Goal: Navigation & Orientation: Find specific page/section

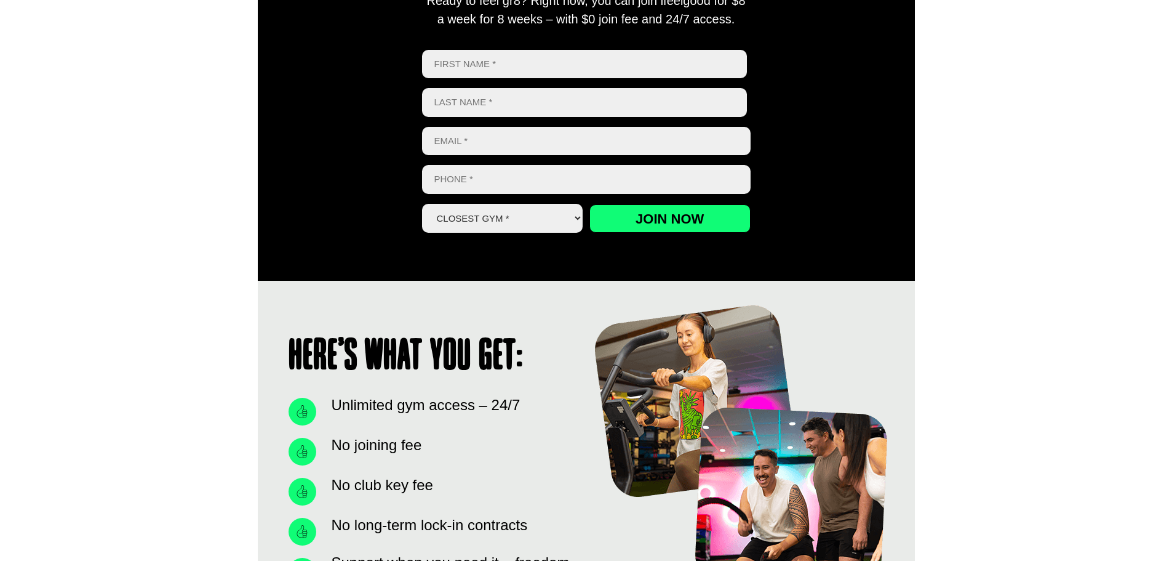
scroll to position [431, 0]
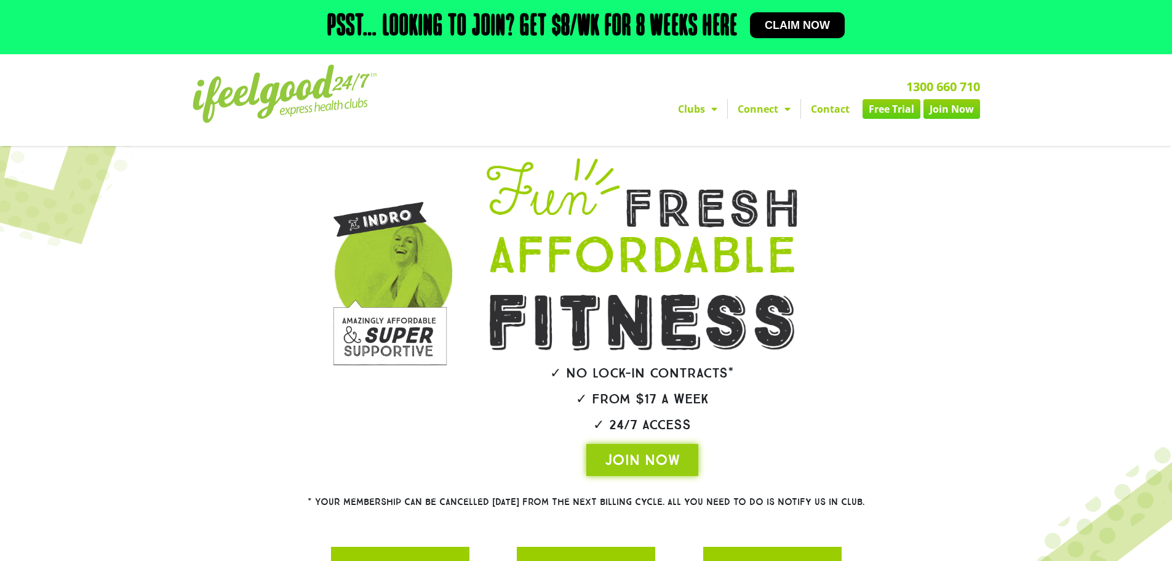
click at [703, 102] on link "Clubs" at bounding box center [697, 109] width 59 height 20
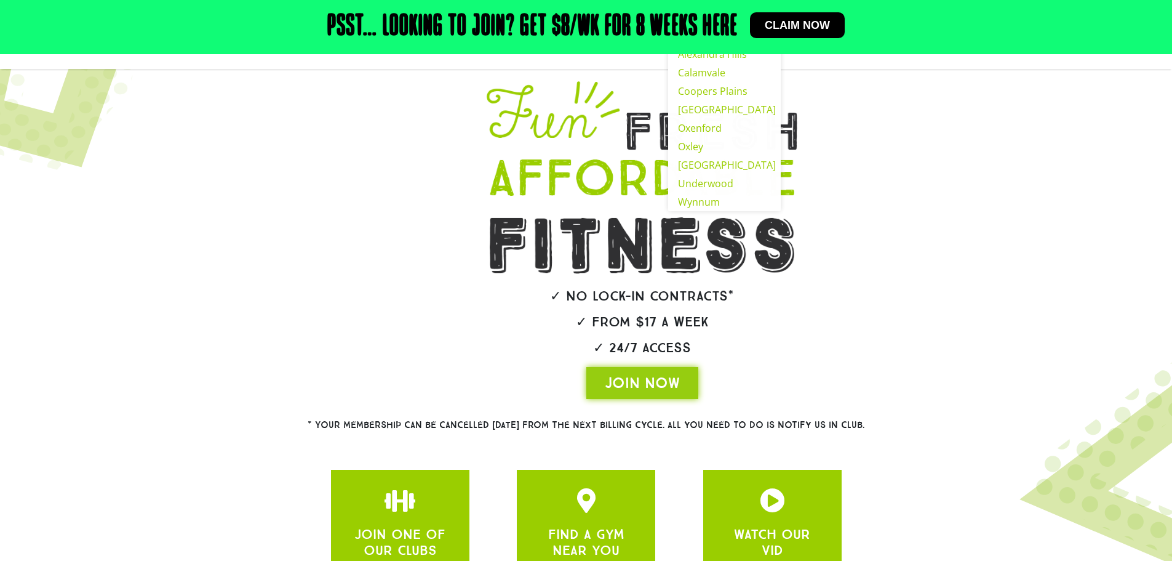
scroll to position [200, 0]
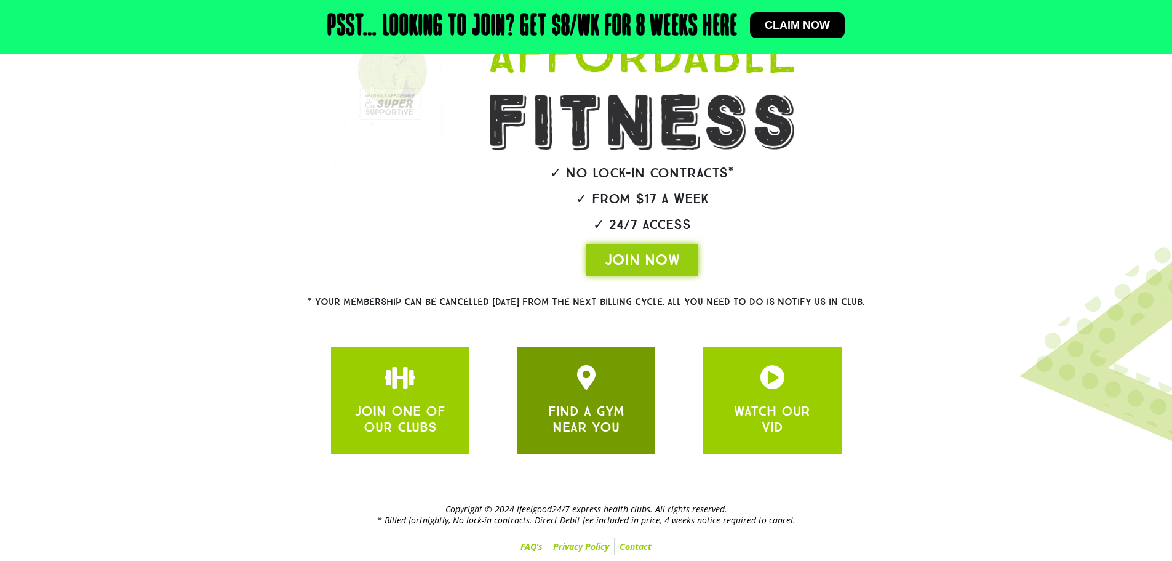
click at [629, 396] on div "FIND A GYM NEAR YOU" at bounding box center [586, 400] width 102 height 71
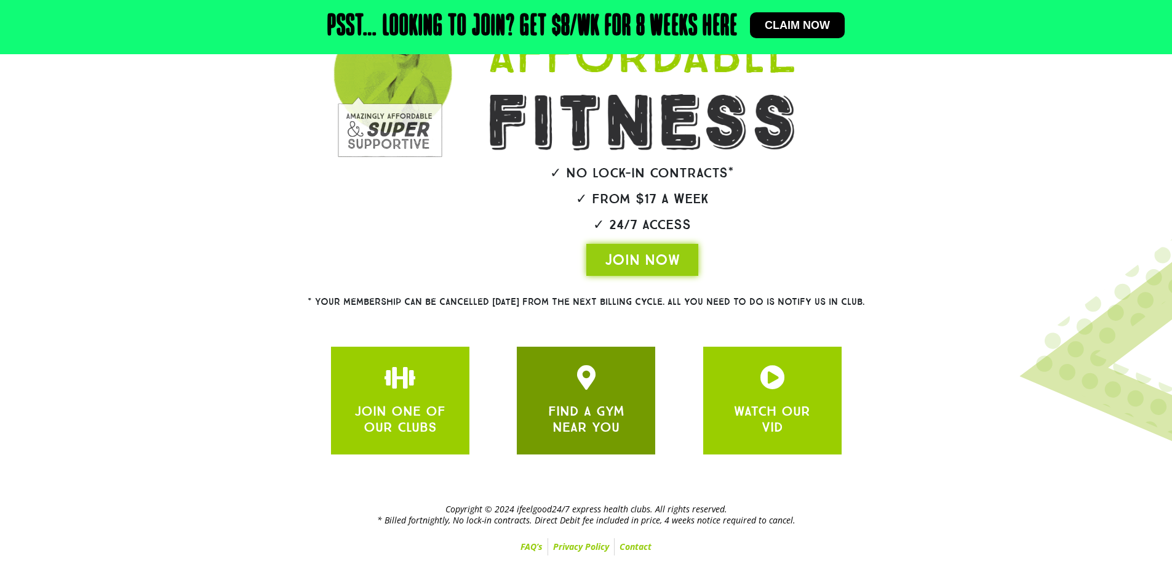
click at [578, 400] on div "FIND A GYM NEAR YOU" at bounding box center [586, 400] width 102 height 71
click at [601, 421] on link "FIND A GYM NEAR YOU" at bounding box center [586, 418] width 76 height 33
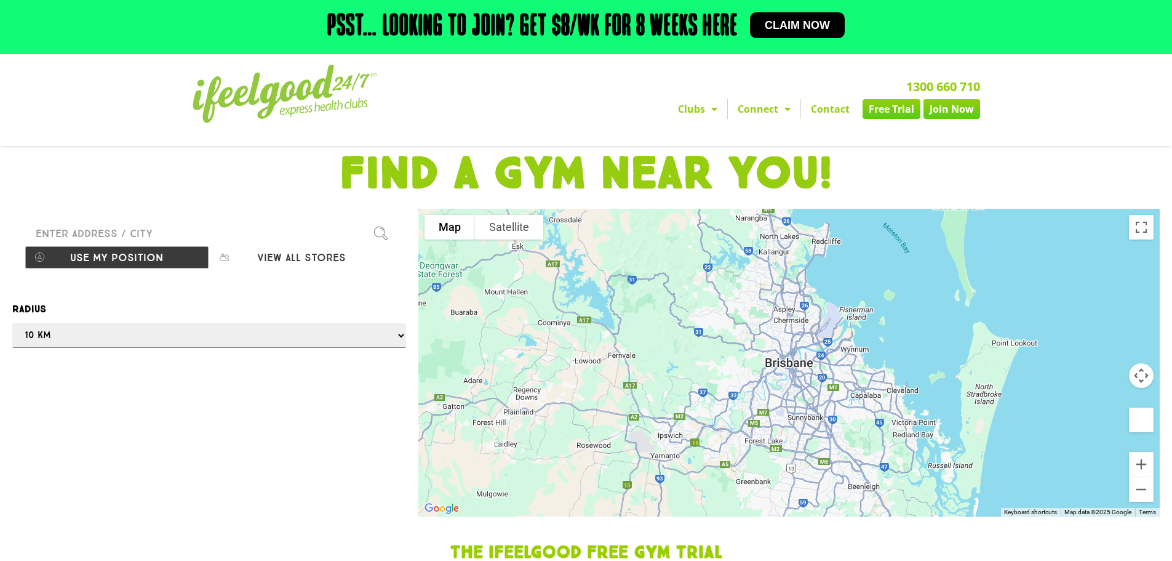
click at [378, 234] on img at bounding box center [381, 233] width 14 height 14
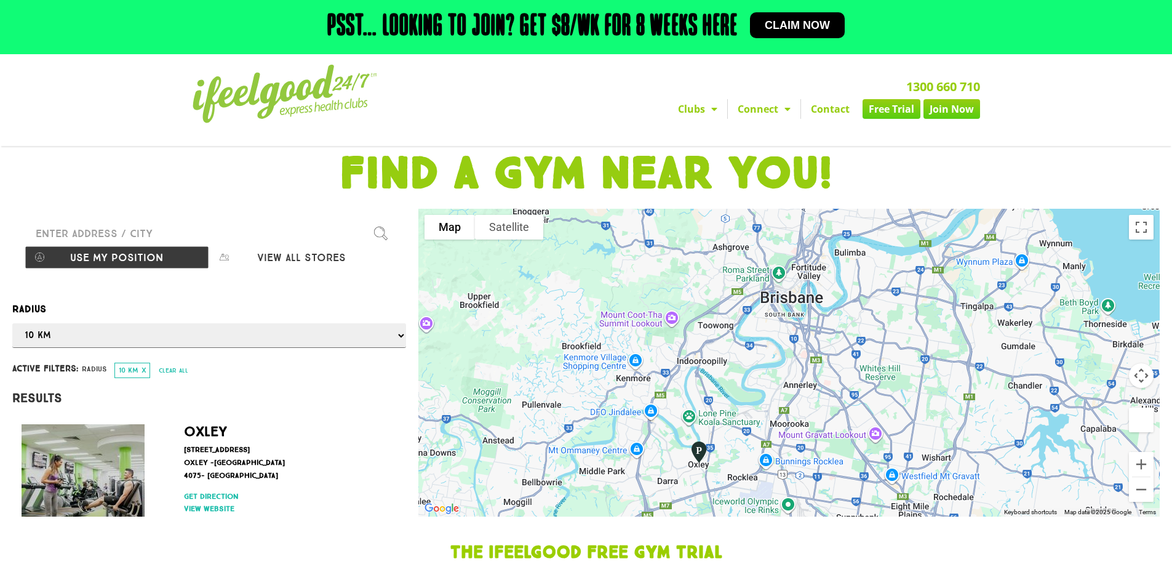
click at [133, 234] on input "Please enter a valid address" at bounding box center [209, 233] width 369 height 25
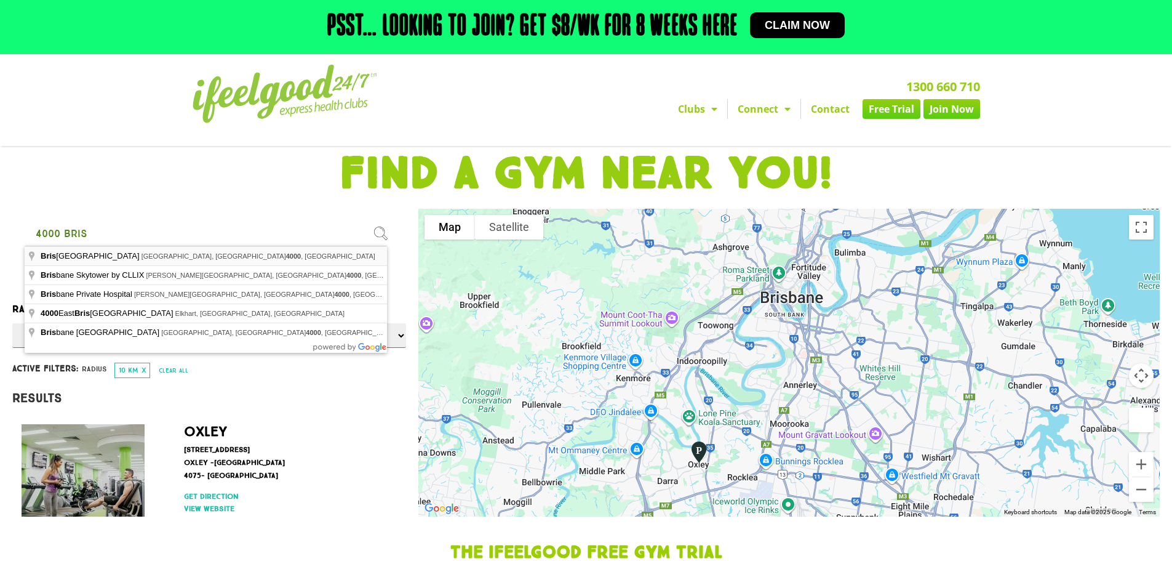
type input "Brisbane City Hall, Adelaide Street, Brisbane City QLD 4000, Australia"
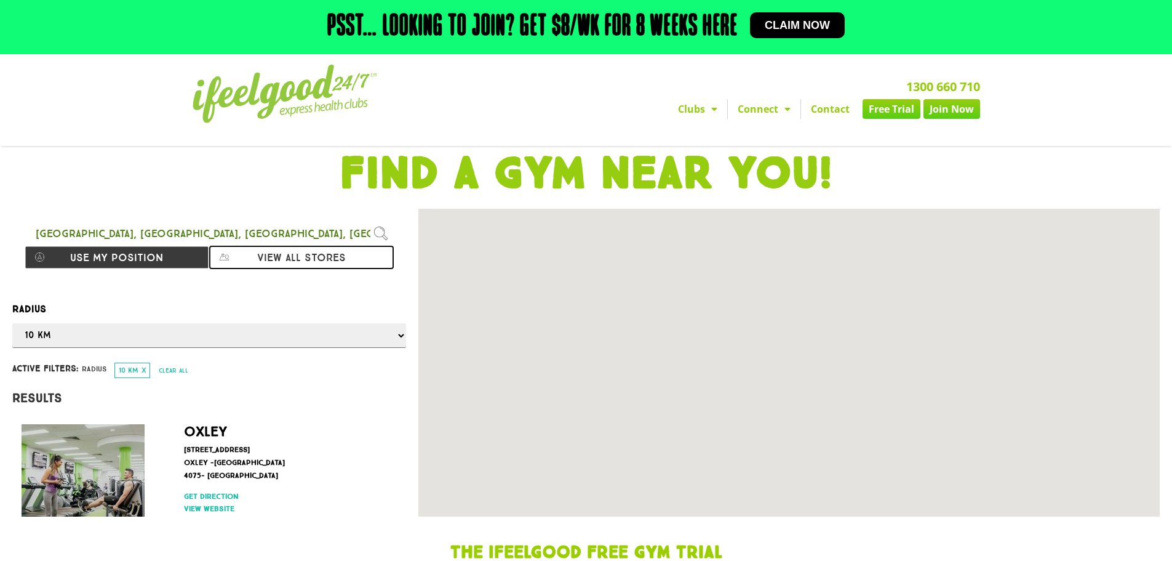
click at [295, 257] on button "View all stores" at bounding box center [301, 257] width 185 height 23
select select "selectall"
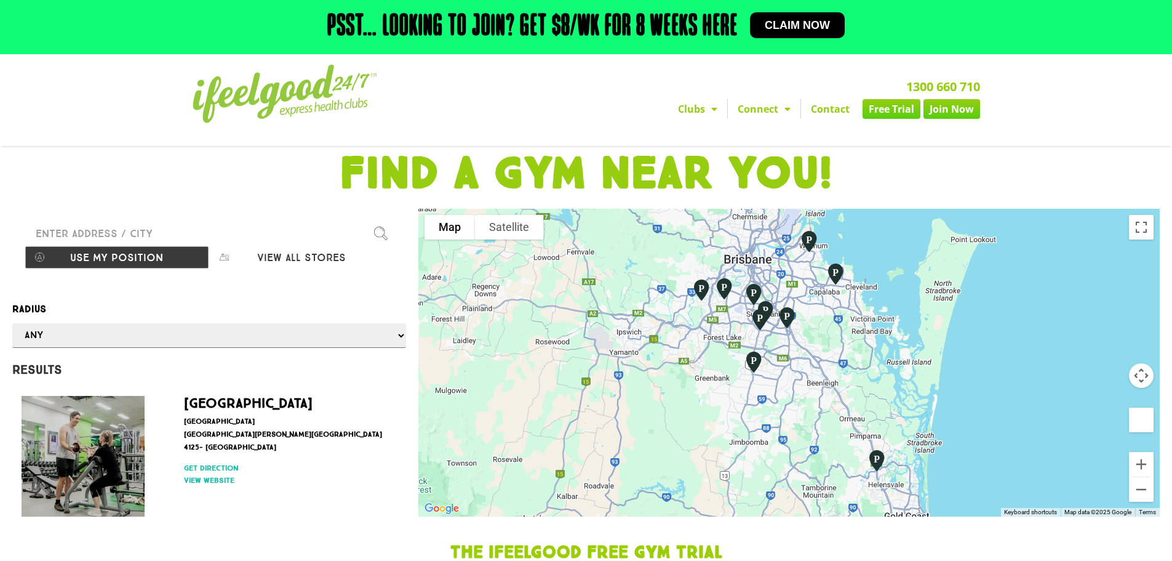
click at [151, 235] on input "Please enter a valid address" at bounding box center [209, 233] width 369 height 25
type input "Brisbane City QLD, Australia"
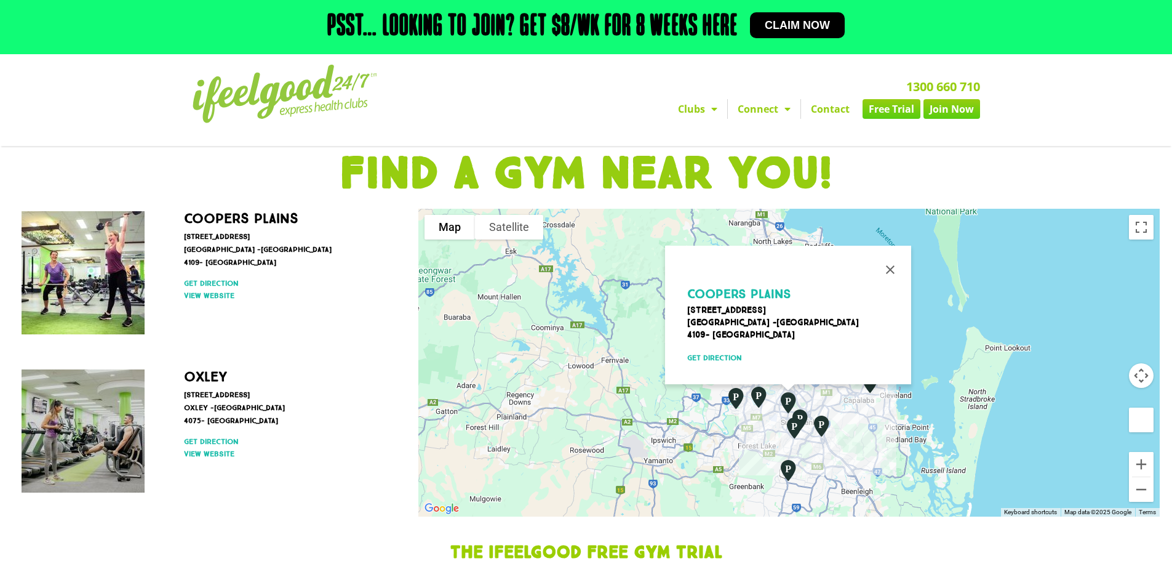
scroll to position [123, 0]
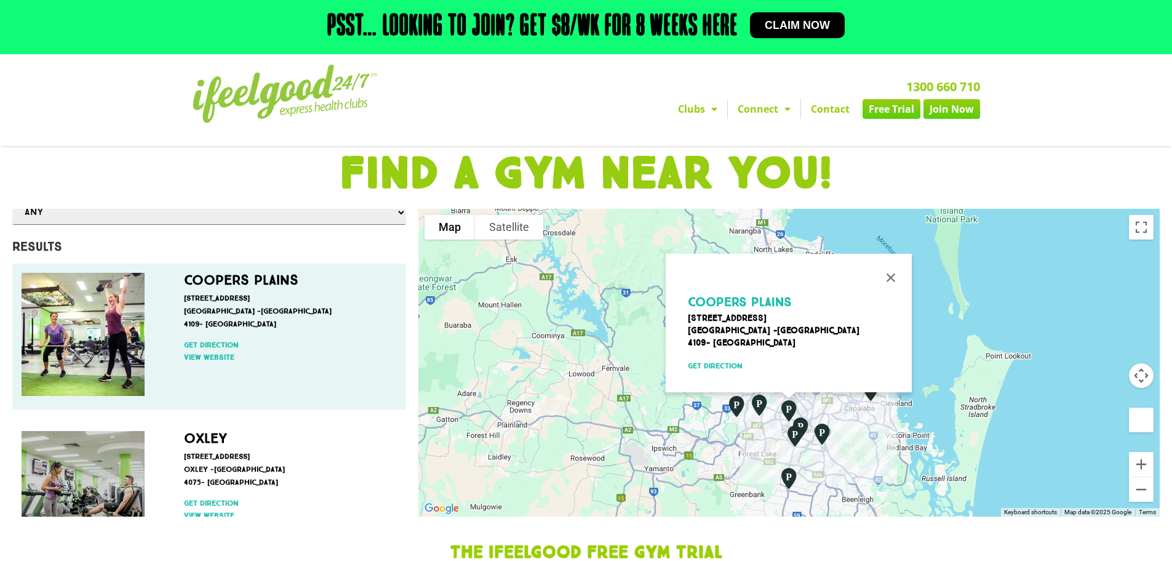
click at [285, 323] on p "Orange Grove Road 135 Coopers Plains -Brisbane City 4109- Australia" at bounding box center [287, 311] width 207 height 39
click at [278, 306] on p "Orange Grove Road 135 Coopers Plains -Brisbane City 4109- Australia" at bounding box center [287, 311] width 207 height 39
click at [273, 281] on link "Coopers Plains" at bounding box center [241, 279] width 114 height 17
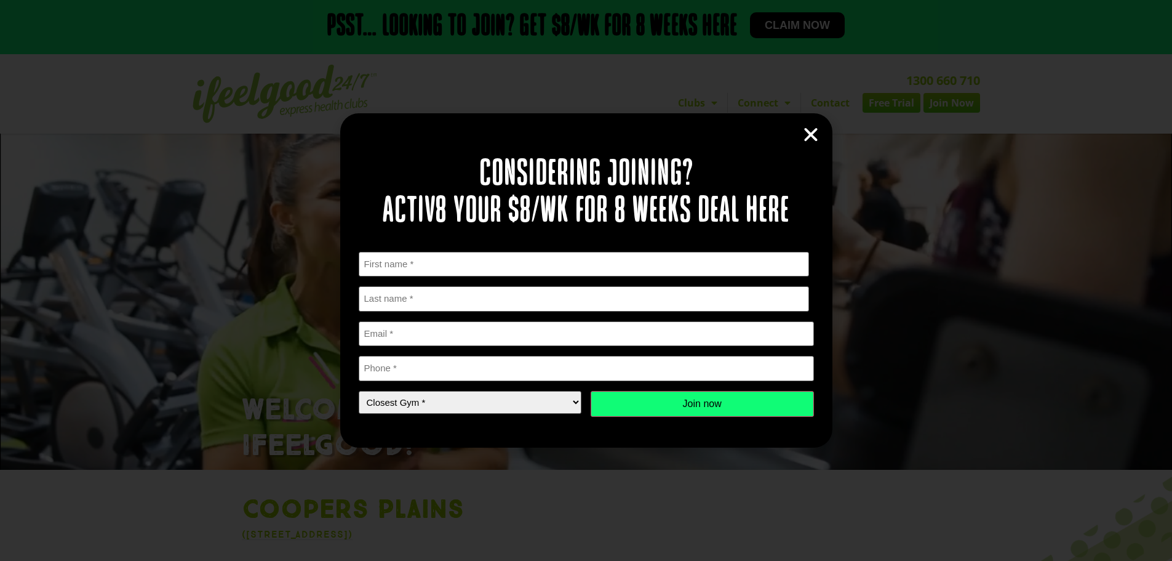
click at [814, 132] on icon "Close" at bounding box center [811, 135] width 18 height 18
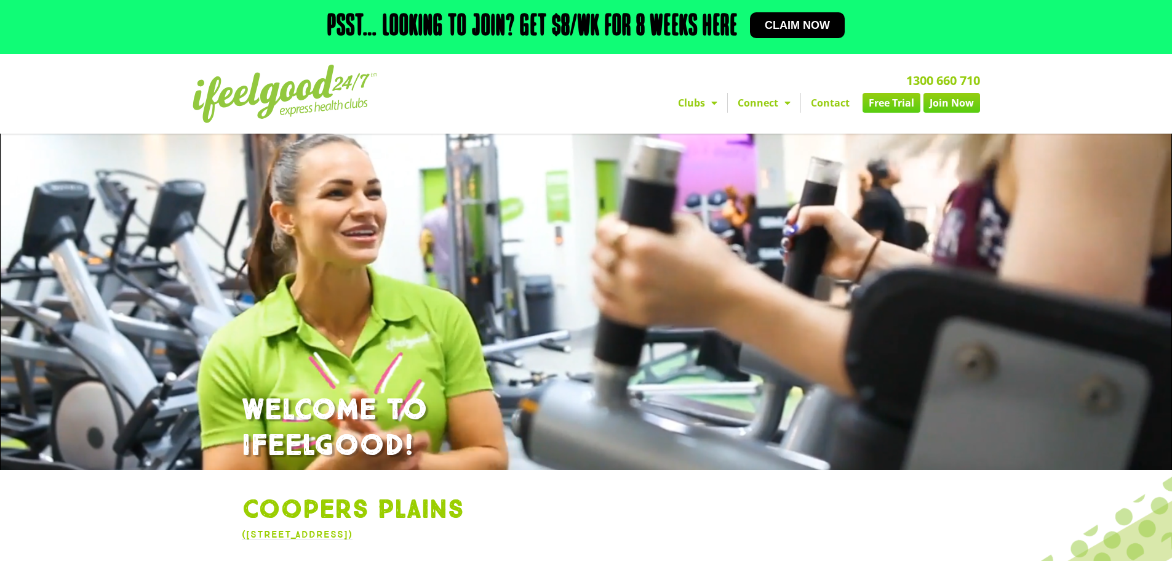
click at [684, 99] on link "Clubs" at bounding box center [697, 103] width 59 height 20
click at [700, 108] on link "Clubs" at bounding box center [697, 103] width 59 height 20
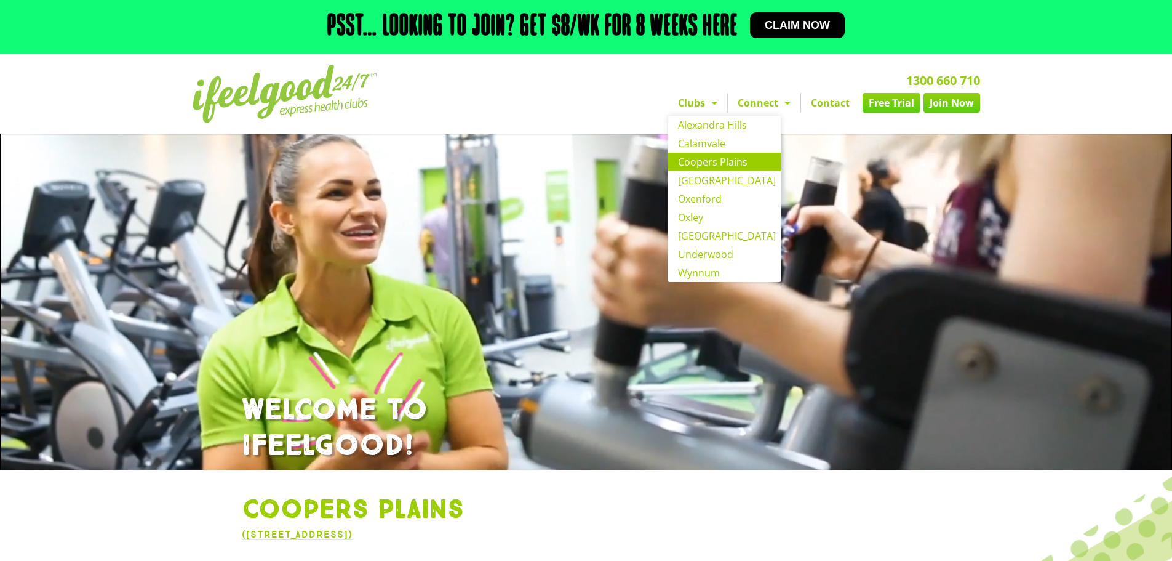
click at [634, 84] on h2 "1300 660 710" at bounding box center [727, 80] width 508 height 12
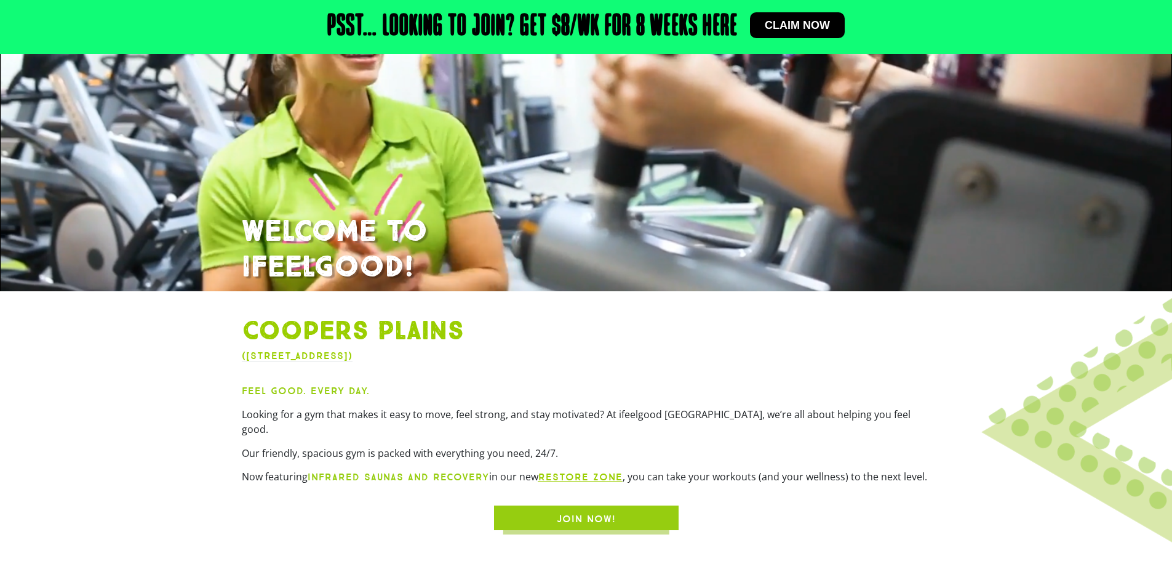
scroll to position [185, 0]
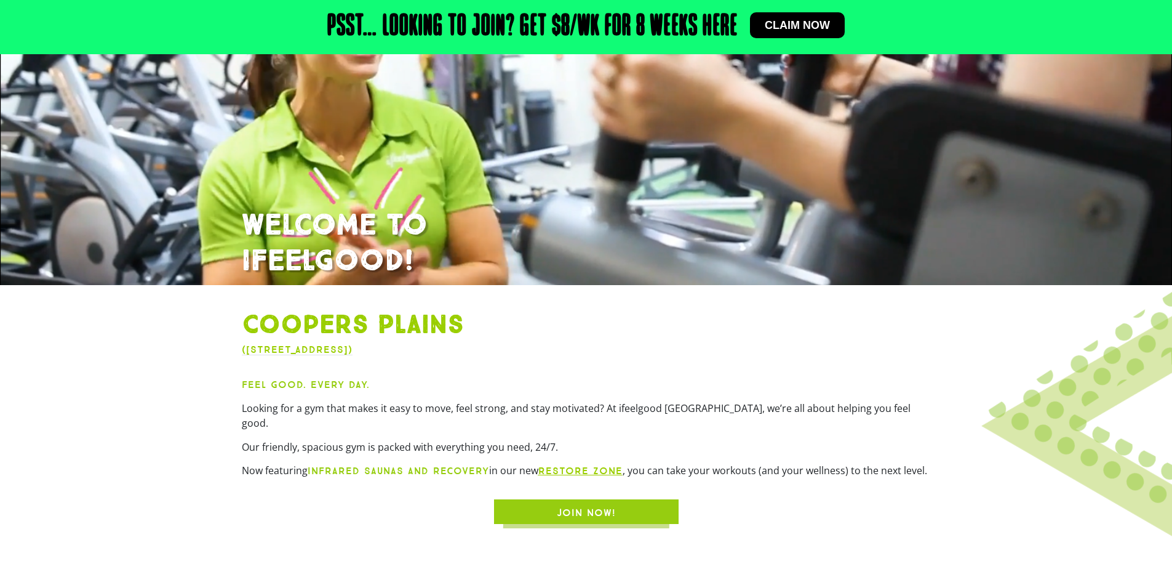
click at [353, 350] on link "([STREET_ADDRESS])" at bounding box center [297, 349] width 111 height 12
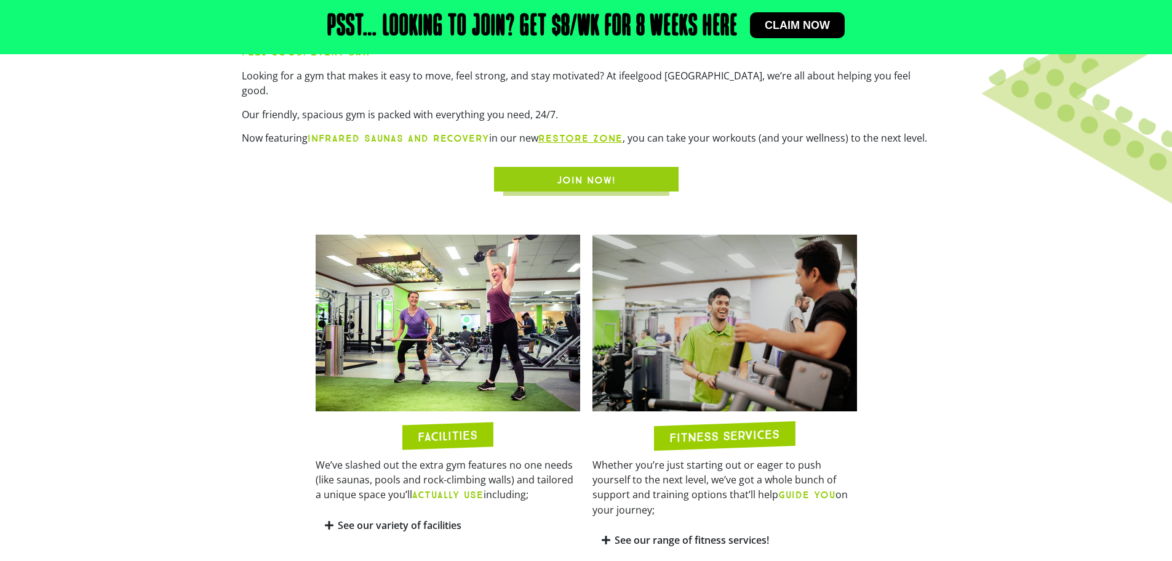
scroll to position [489, 0]
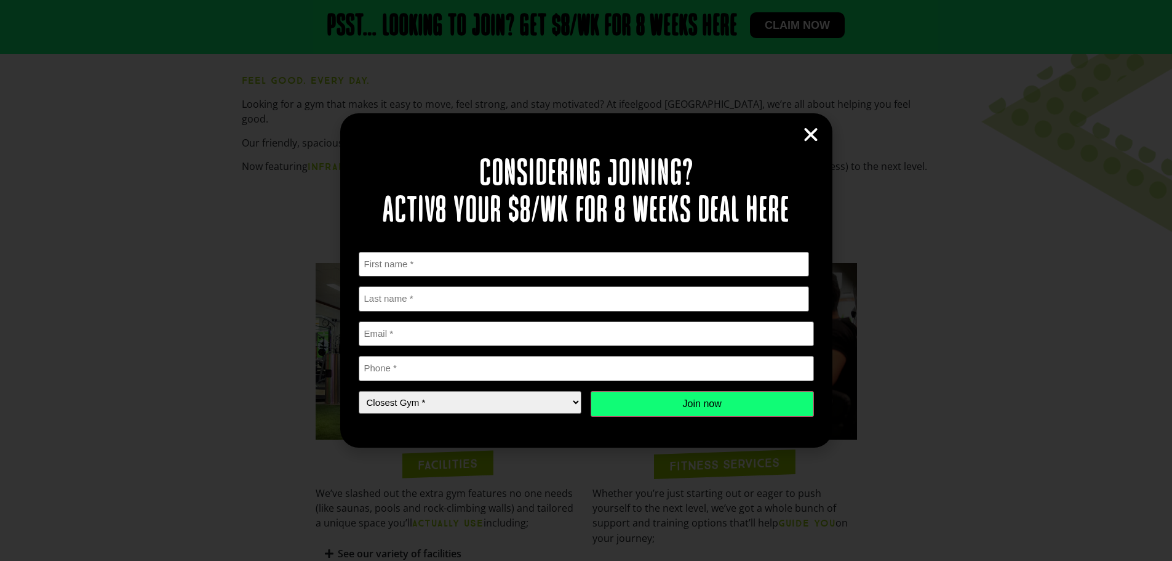
click at [808, 132] on icon "Close" at bounding box center [811, 135] width 18 height 18
